Goal: Navigation & Orientation: Find specific page/section

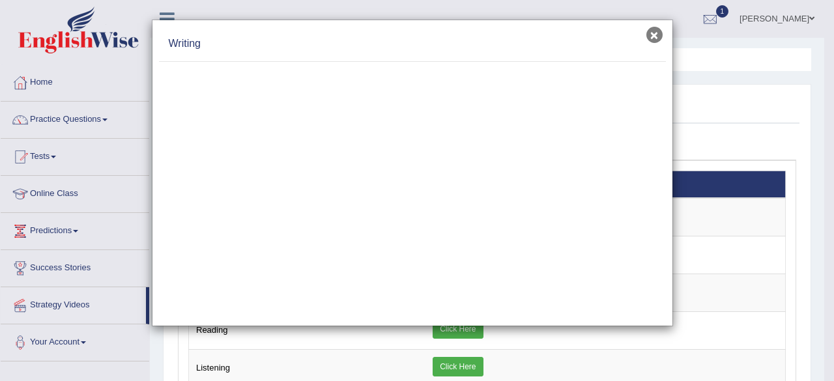
click at [650, 35] on button "×" at bounding box center [655, 35] width 16 height 16
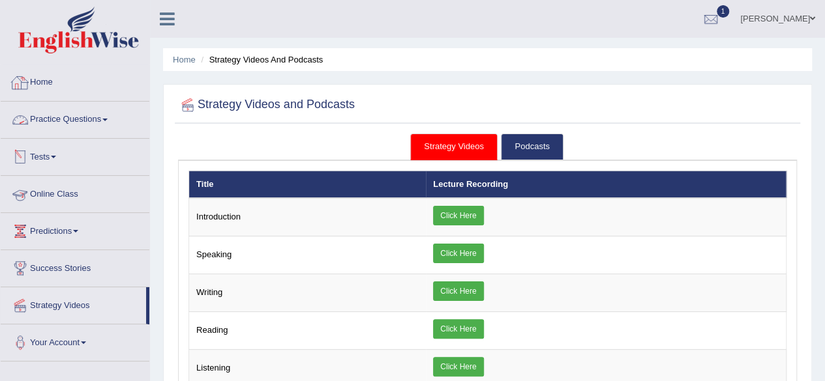
click at [72, 81] on link "Home" at bounding box center [75, 81] width 149 height 33
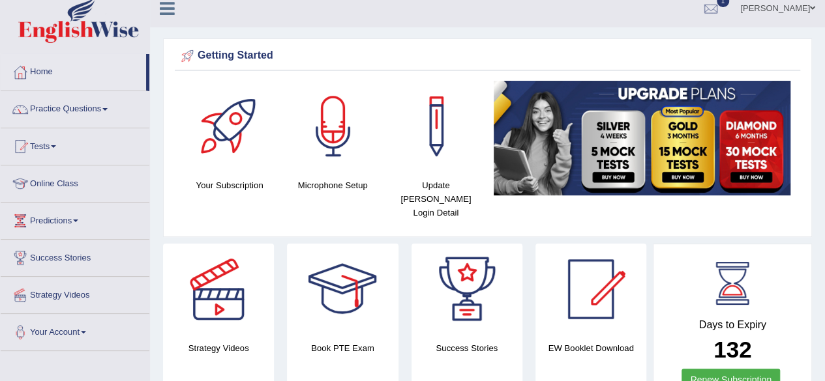
scroll to position [12, 0]
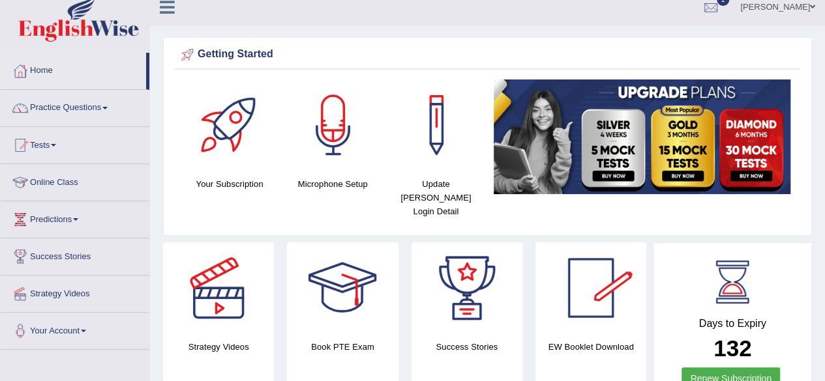
click at [598, 311] on div at bounding box center [590, 288] width 91 height 91
click at [584, 295] on div at bounding box center [590, 288] width 91 height 91
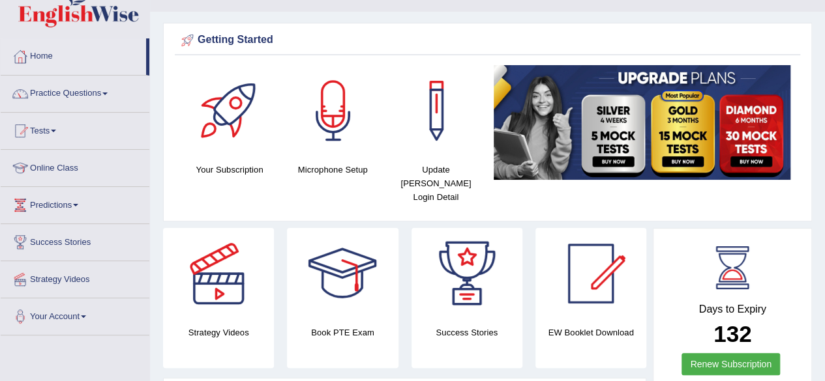
scroll to position [25, 0]
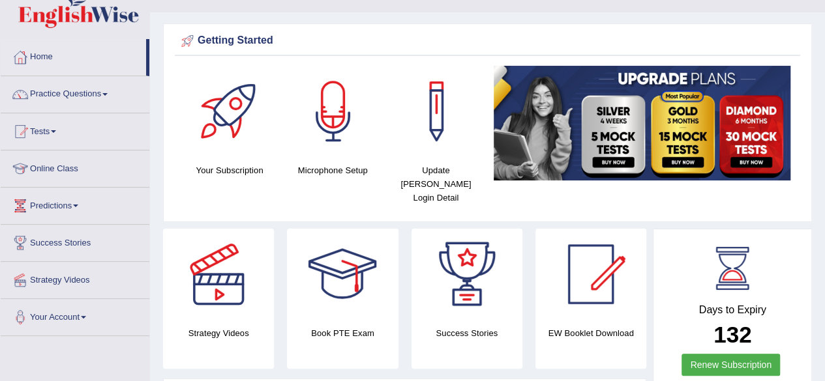
click at [57, 160] on link "Online Class" at bounding box center [75, 167] width 149 height 33
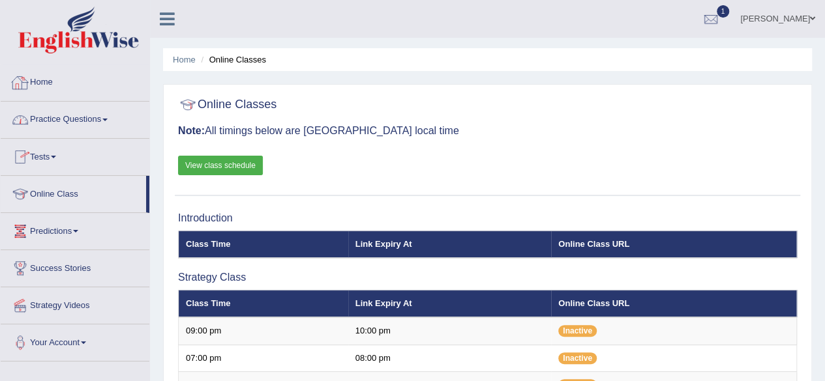
click at [52, 85] on link "Home" at bounding box center [75, 81] width 149 height 33
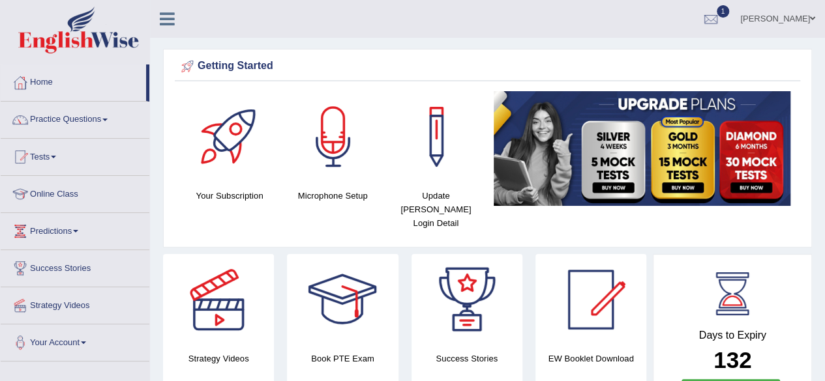
click at [340, 310] on div at bounding box center [342, 299] width 91 height 91
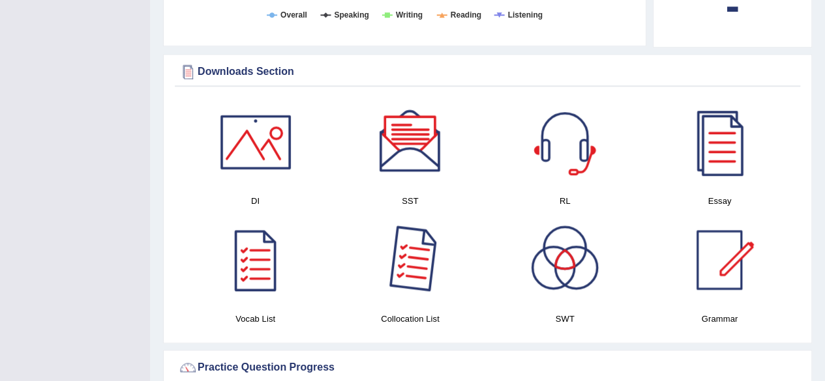
scroll to position [617, 0]
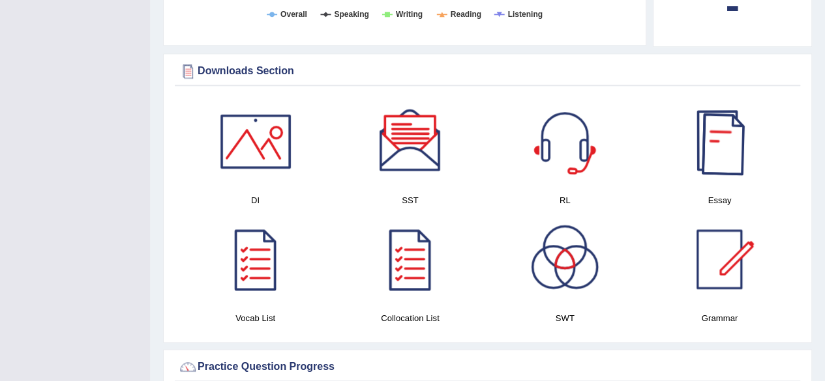
click at [715, 119] on div at bounding box center [718, 141] width 91 height 91
